Goal: Information Seeking & Learning: Learn about a topic

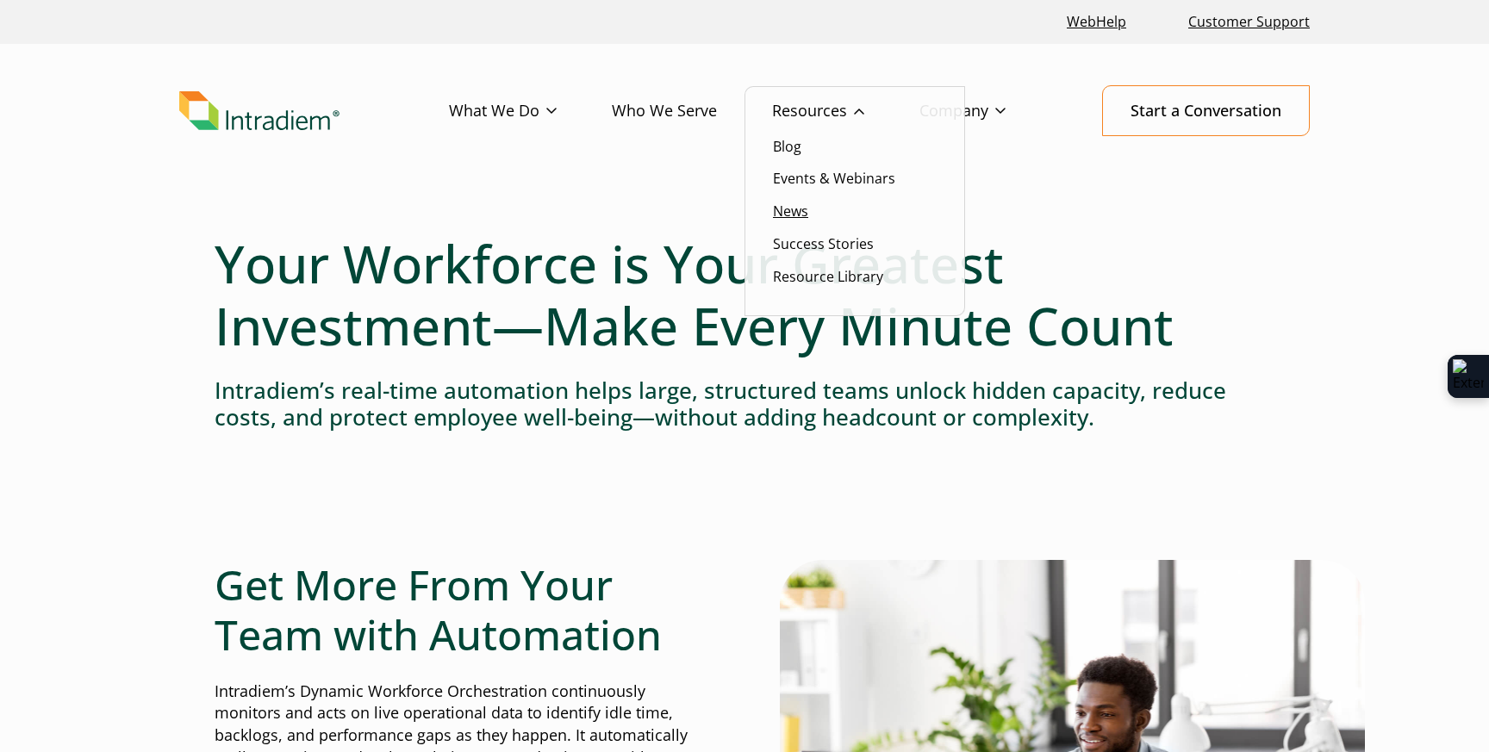
click at [791, 203] on link "News" at bounding box center [790, 211] width 35 height 19
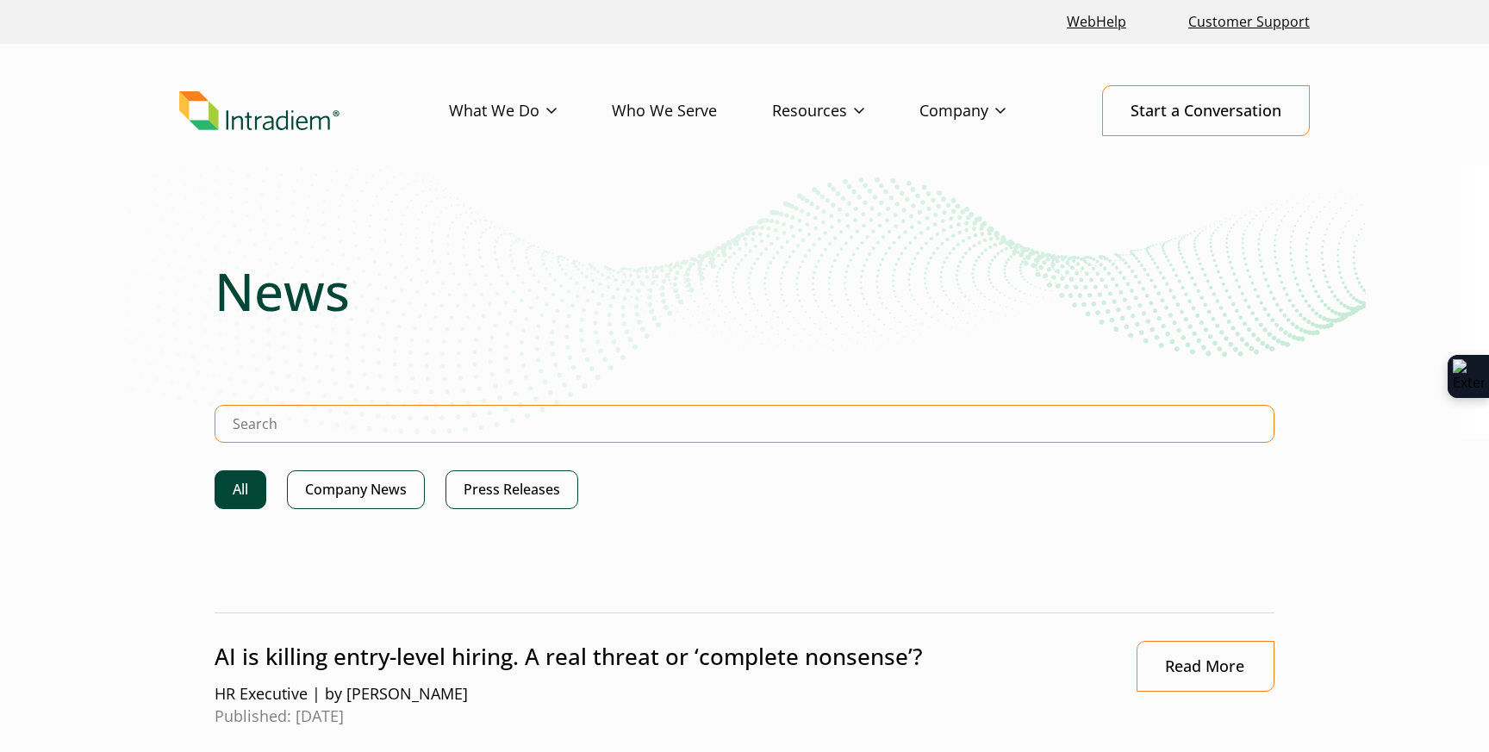
click at [619, 413] on input "Search Intradiem" at bounding box center [745, 424] width 1060 height 38
type input "patent"
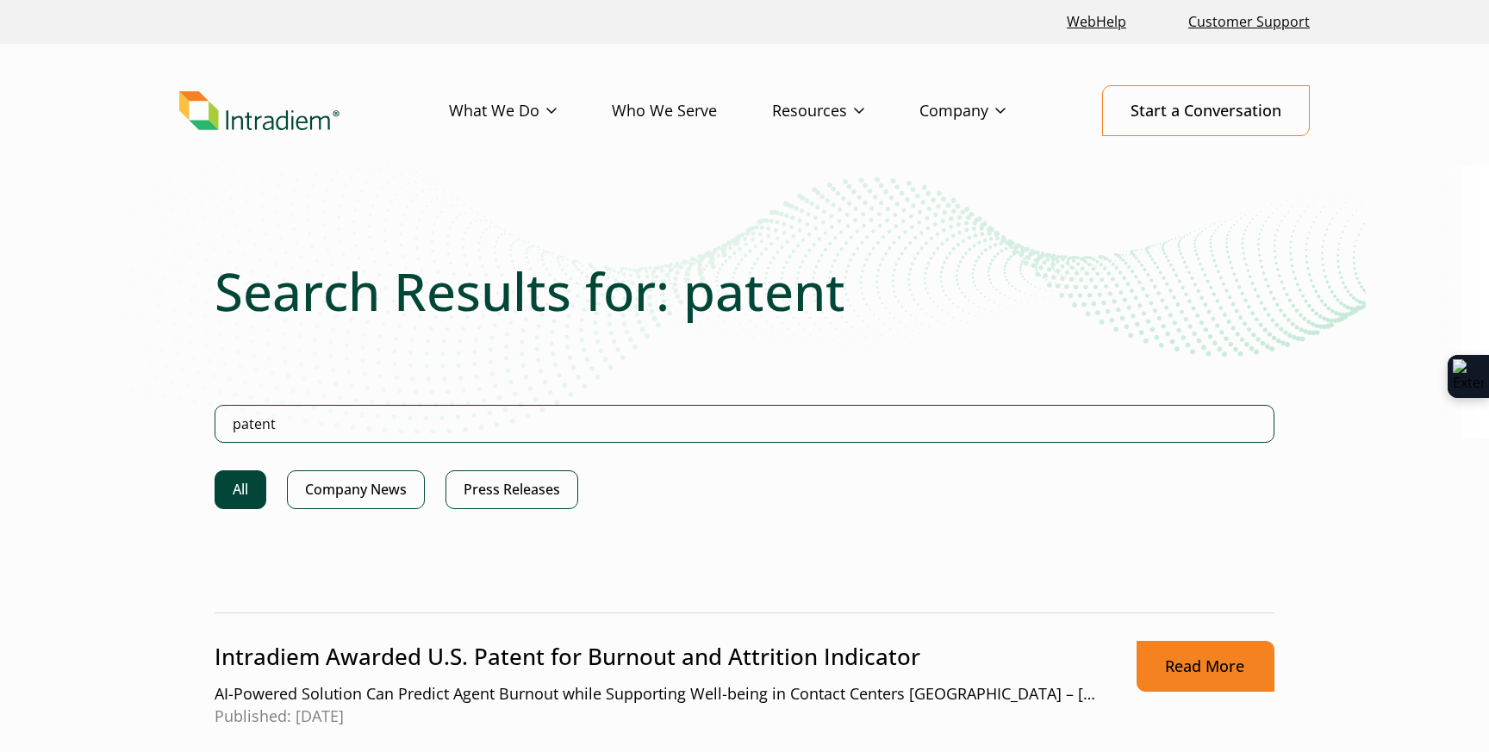
click at [1194, 671] on link "Read More" at bounding box center [1206, 666] width 138 height 51
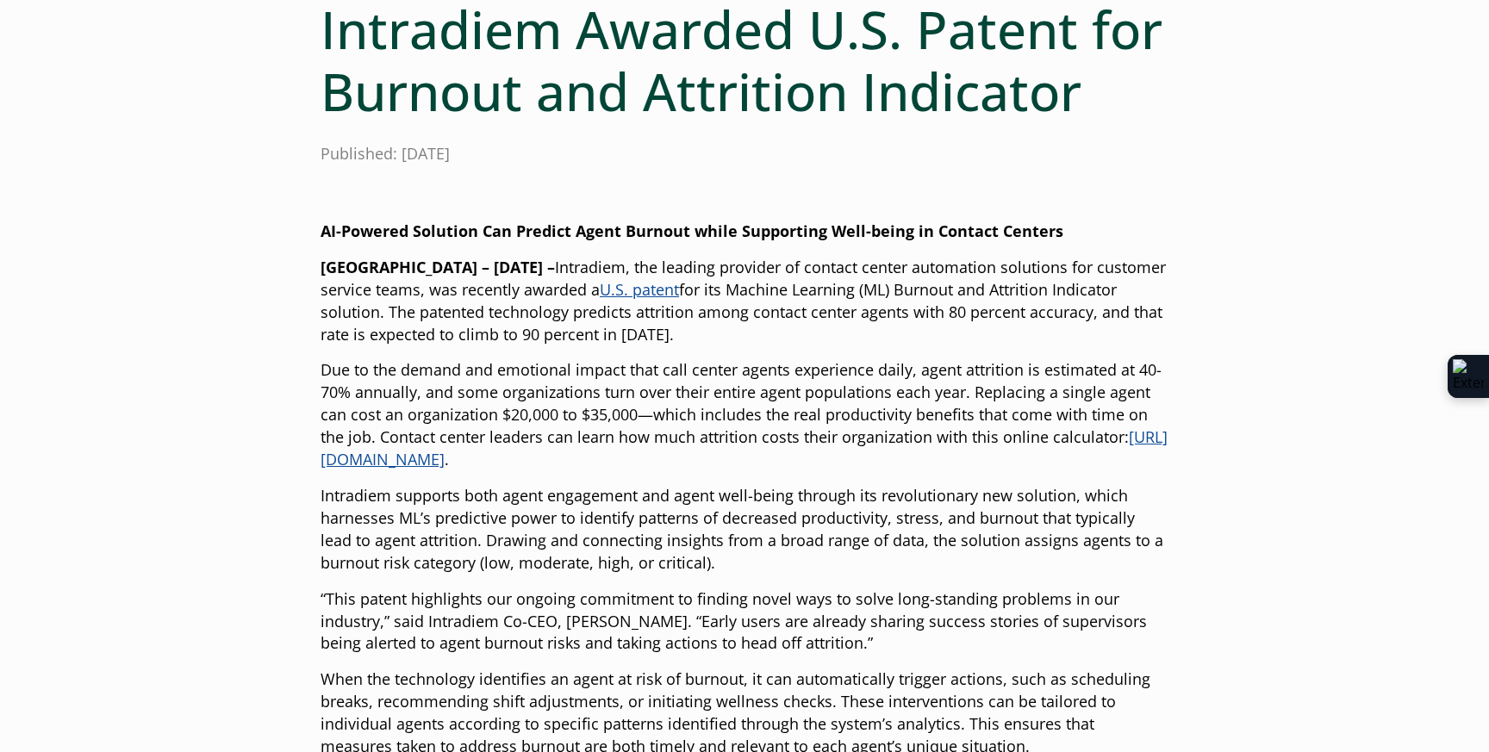
scroll to position [172, 0]
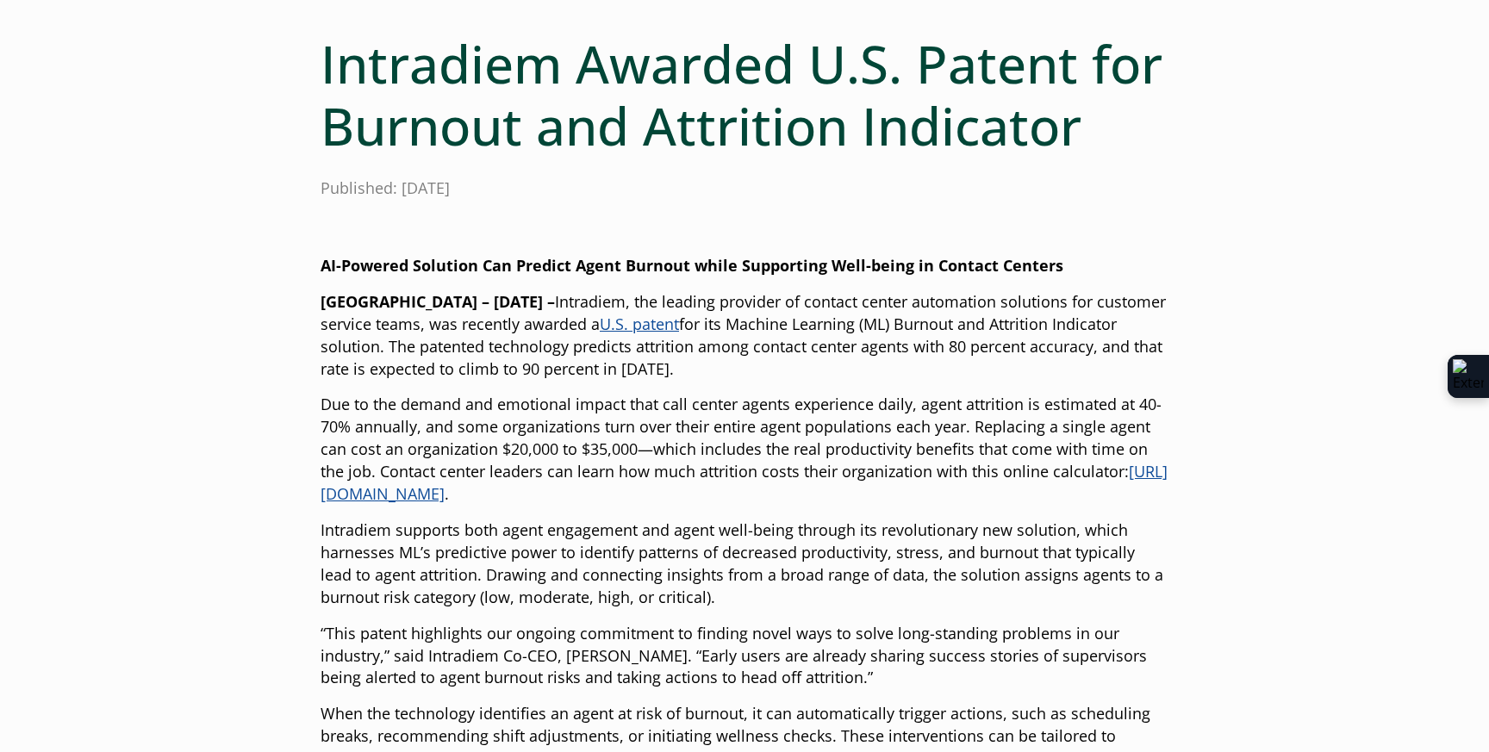
click at [1143, 549] on p "Intradiem supports both agent engagement and agent well-being through its revol…" at bounding box center [745, 565] width 848 height 90
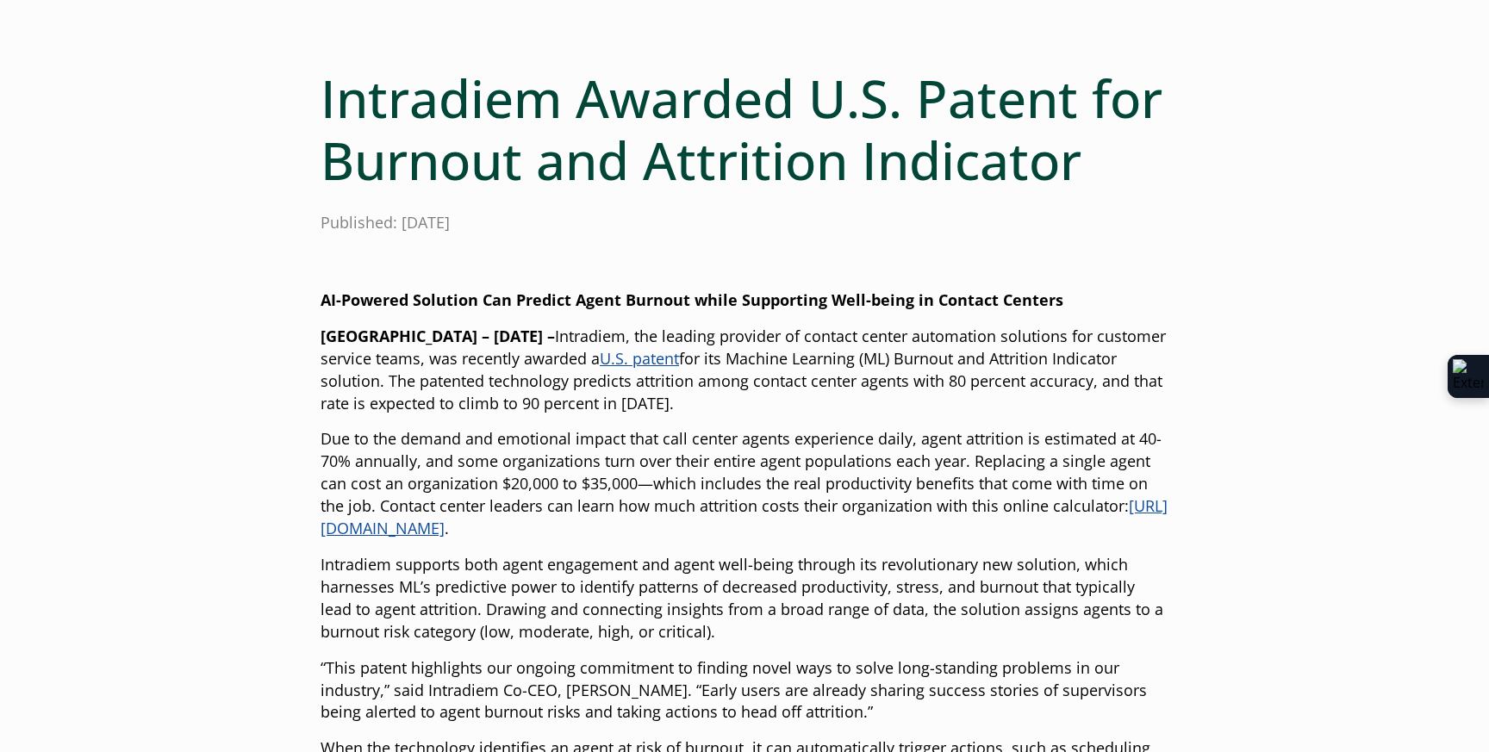
scroll to position [103, 0]
